Goal: Task Accomplishment & Management: Use online tool/utility

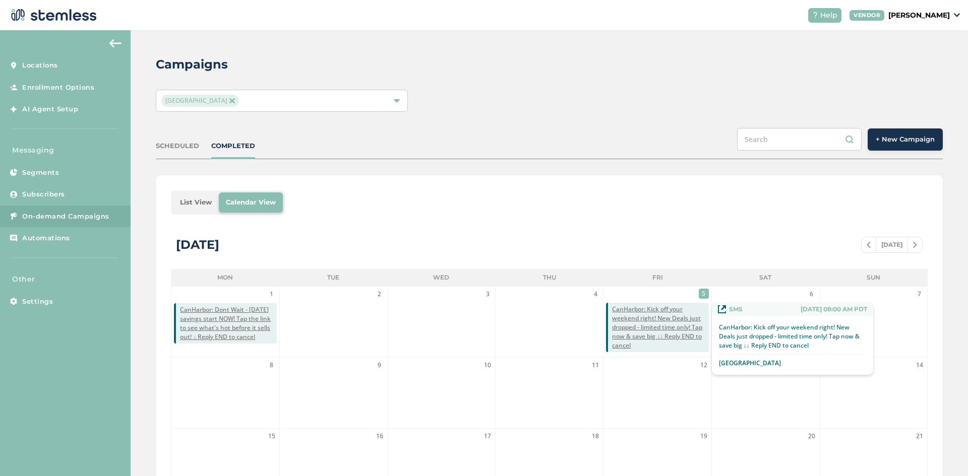
click at [642, 310] on span "CanHarbor: Kick off your weekend right! New Deals just dropped - limited time o…" at bounding box center [660, 327] width 96 height 45
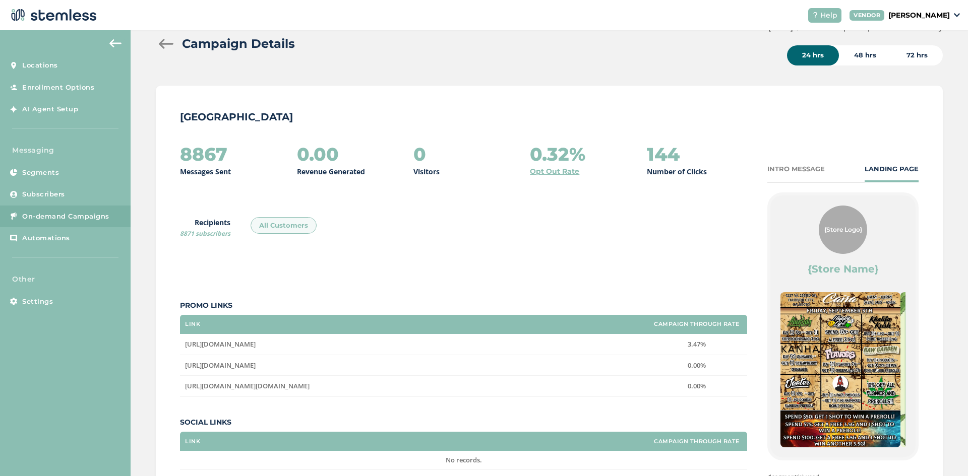
scroll to position [50, 0]
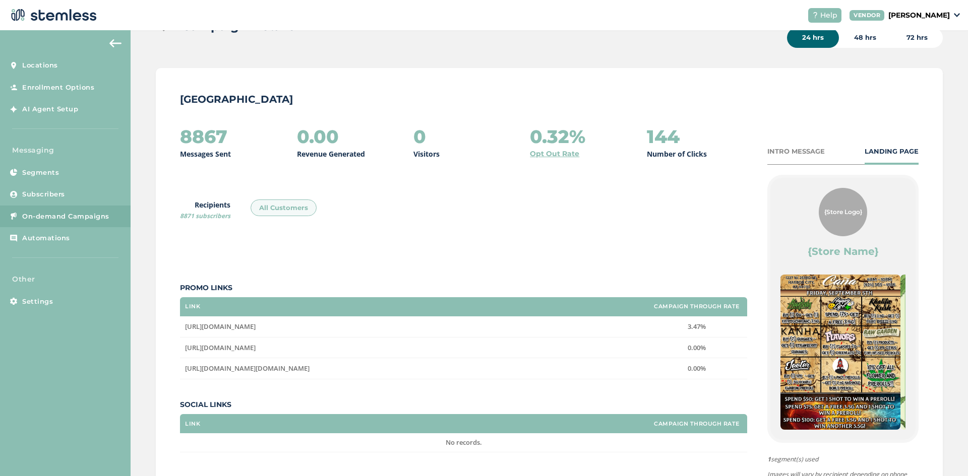
click at [785, 145] on div "8867 Messages Sent 0.00 Revenue Generated 0 Visitors 0.32% Opt Out Rate 144 Num…" at bounding box center [549, 329] width 739 height 405
click at [787, 152] on div "INTRO MESSAGE" at bounding box center [795, 152] width 57 height 10
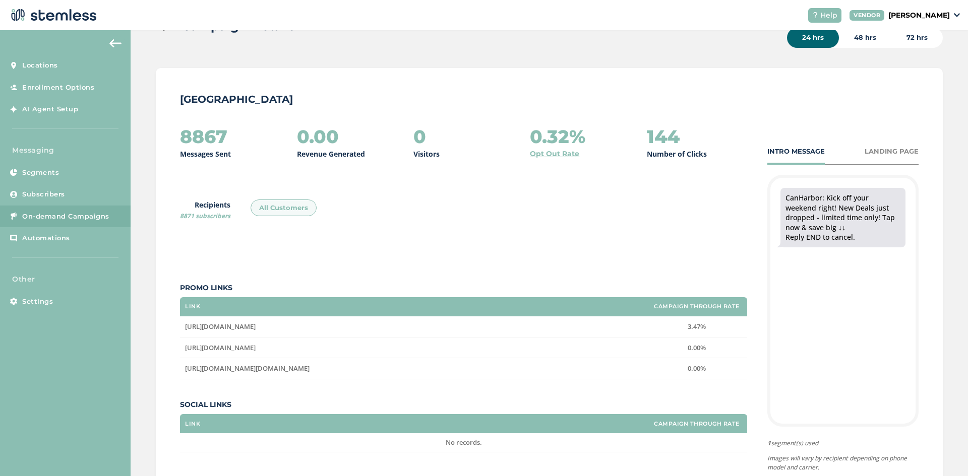
click at [901, 148] on div "LANDING PAGE" at bounding box center [892, 152] width 54 height 10
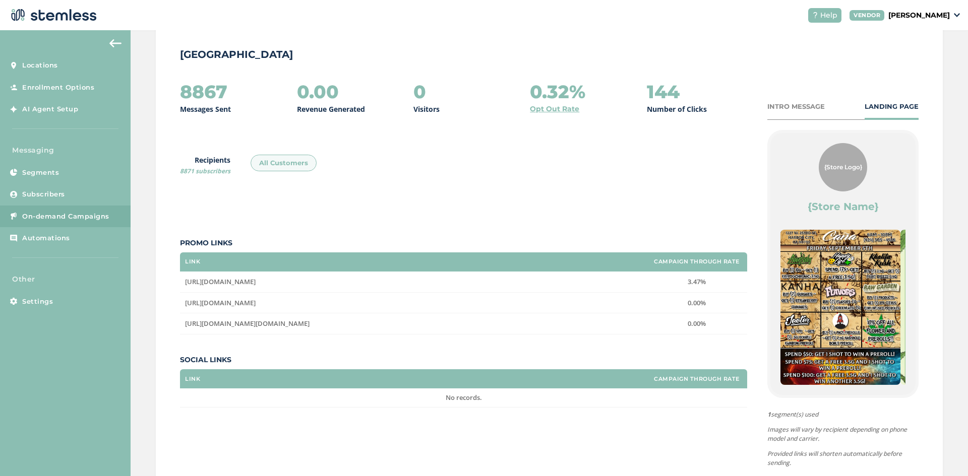
scroll to position [45, 0]
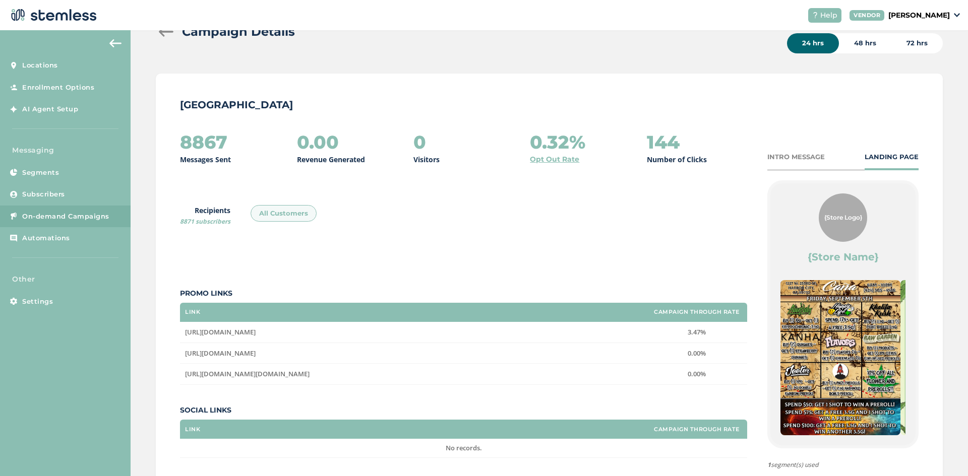
click at [796, 158] on div "INTRO MESSAGE" at bounding box center [795, 157] width 57 height 10
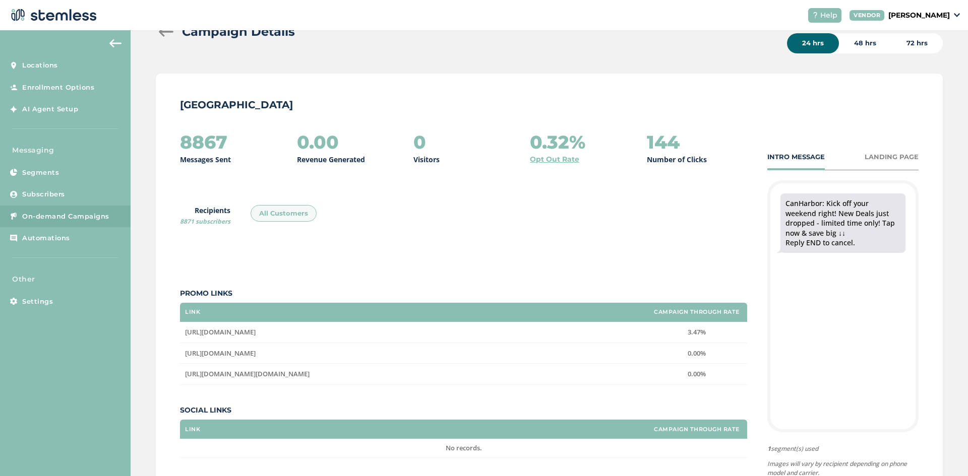
click at [871, 159] on div "LANDING PAGE" at bounding box center [892, 157] width 54 height 10
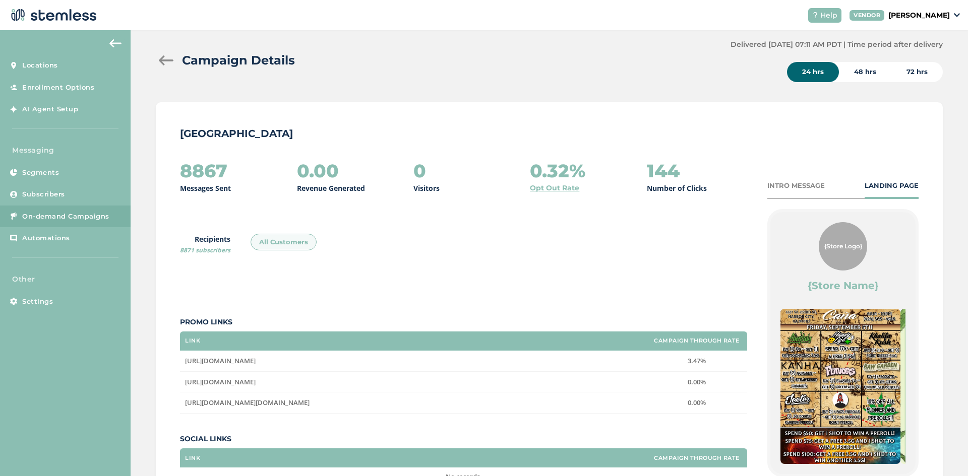
scroll to position [0, 0]
